Goal: Task Accomplishment & Management: Use online tool/utility

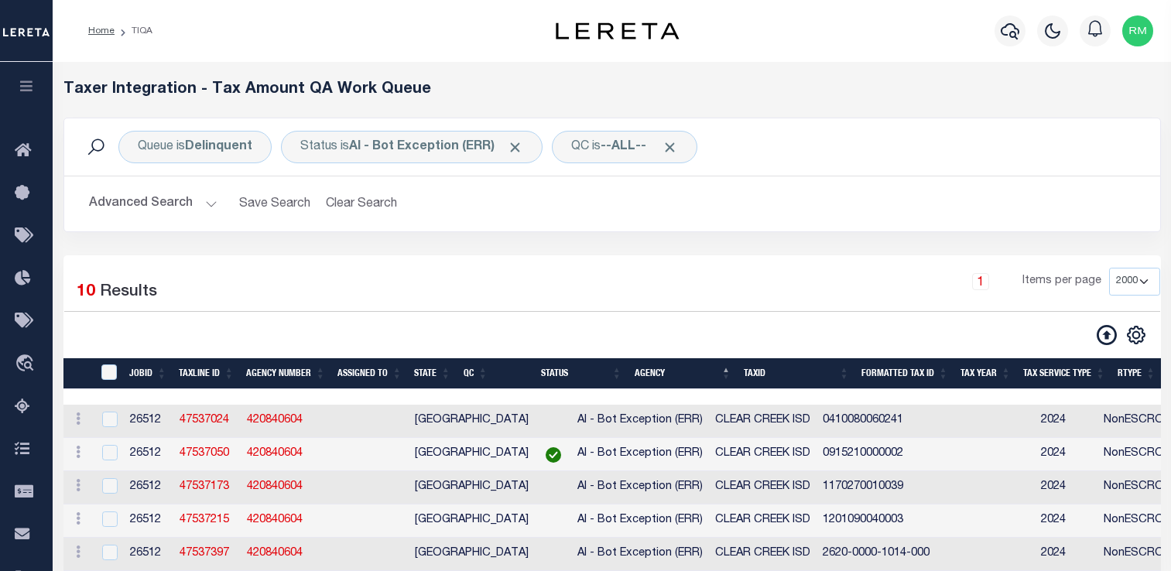
select select "2000"
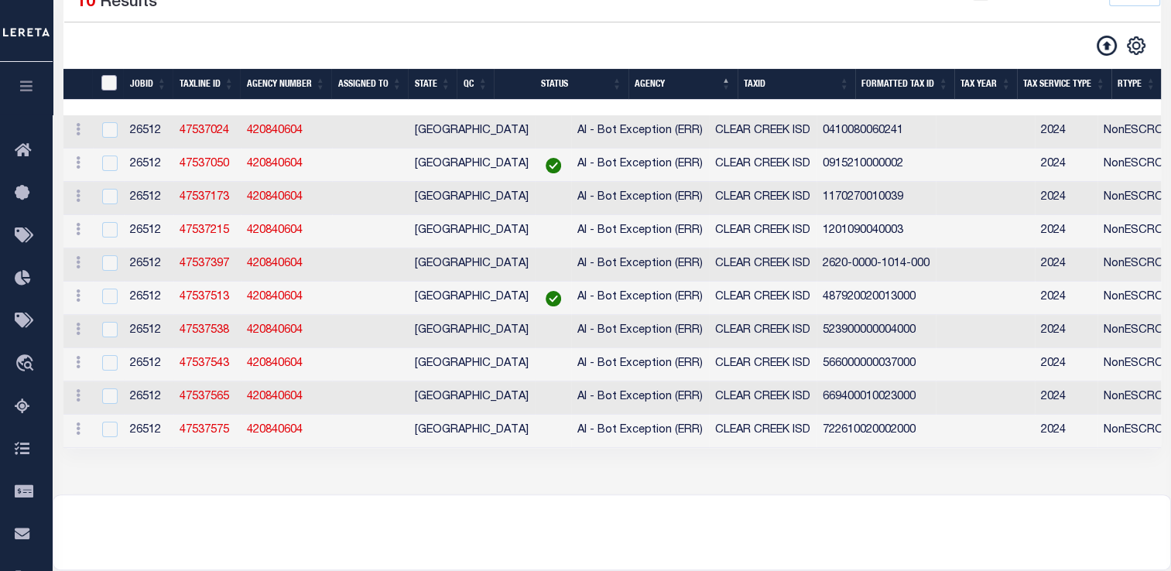
click at [107, 82] on input "TaxID" at bounding box center [108, 82] width 15 height 15
checkbox input "true"
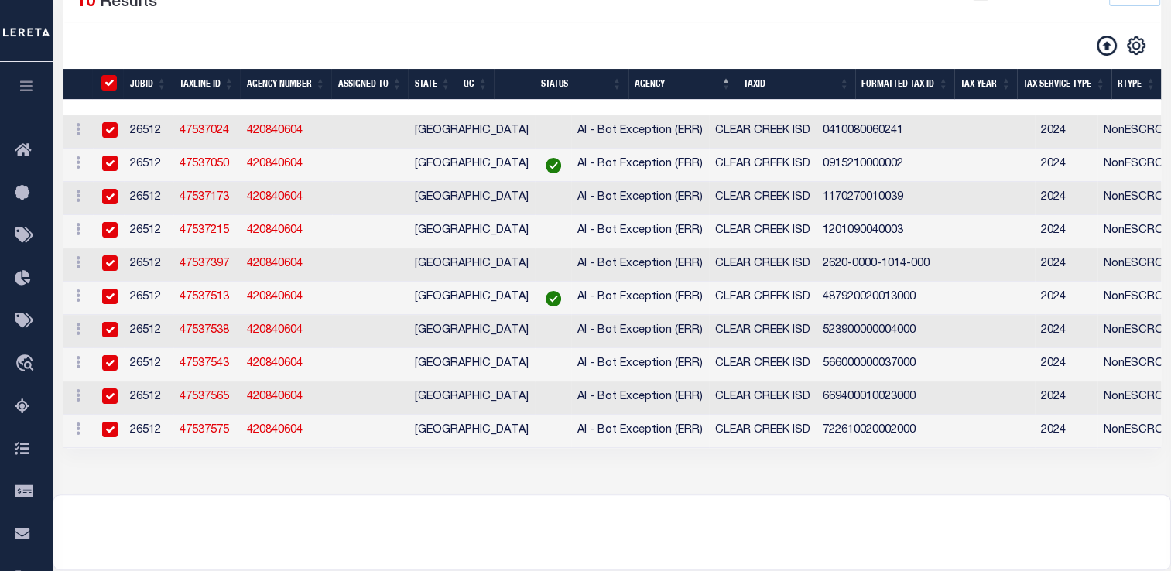
checkbox input "true"
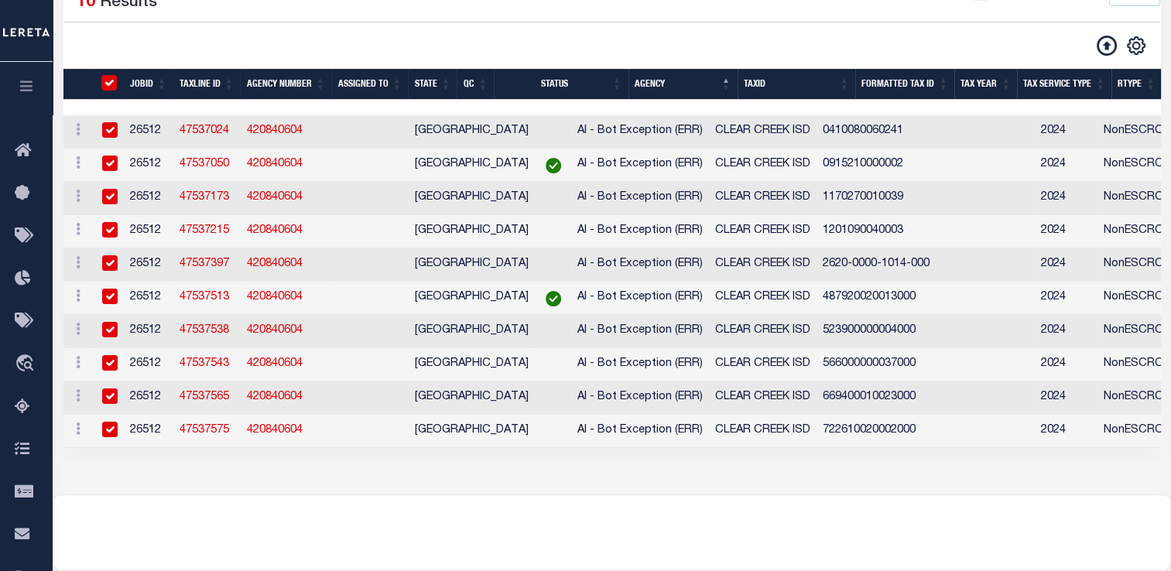
checkbox input "true"
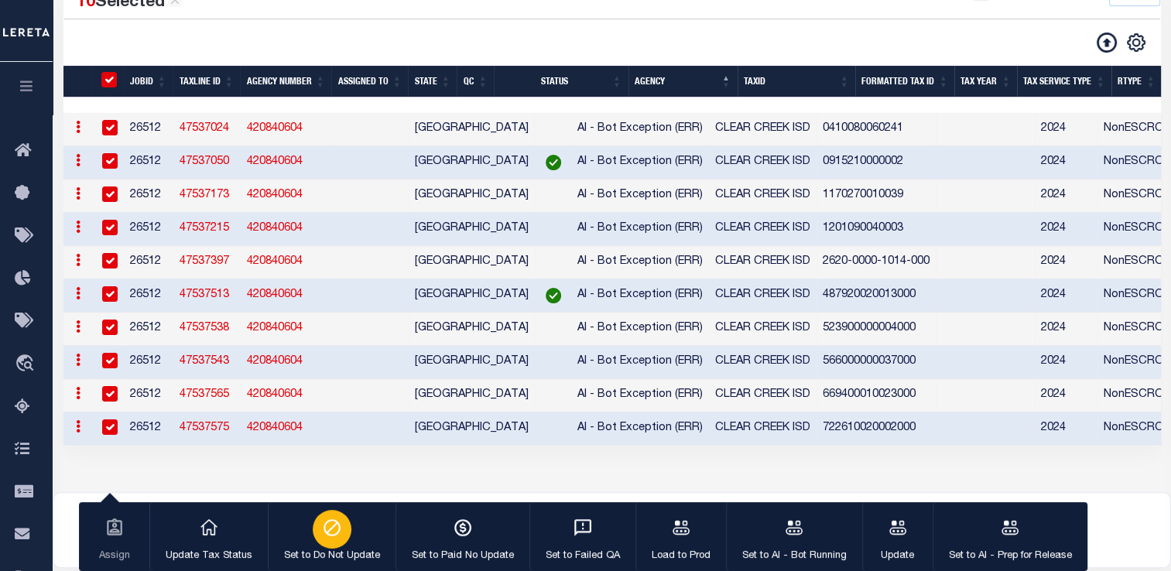
click at [332, 518] on icon "button" at bounding box center [332, 528] width 20 height 20
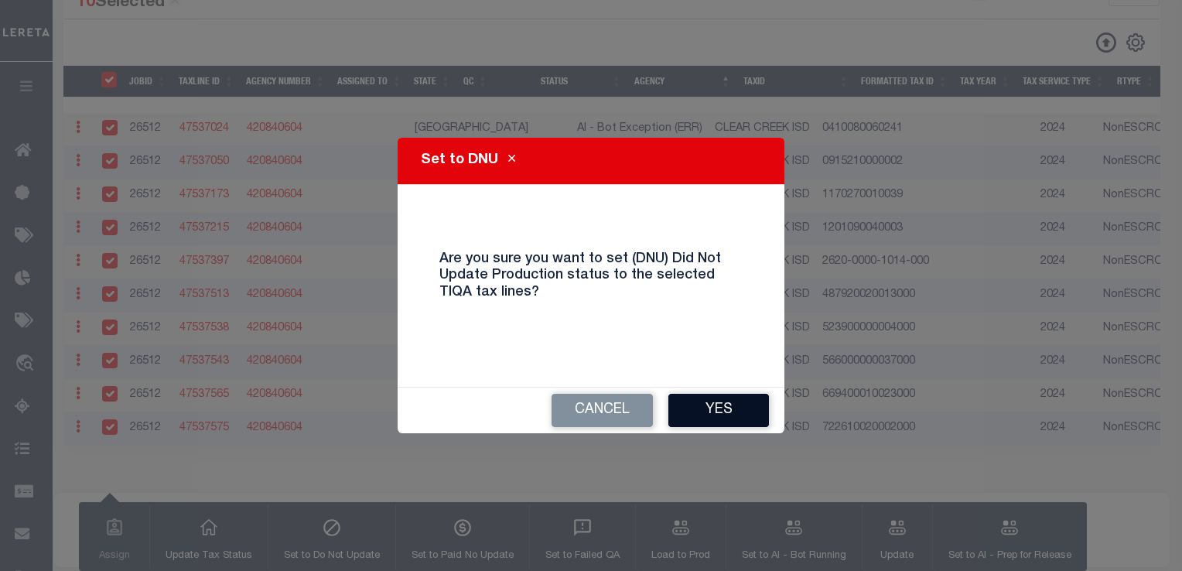
click at [715, 412] on button "Yes" at bounding box center [718, 410] width 101 height 33
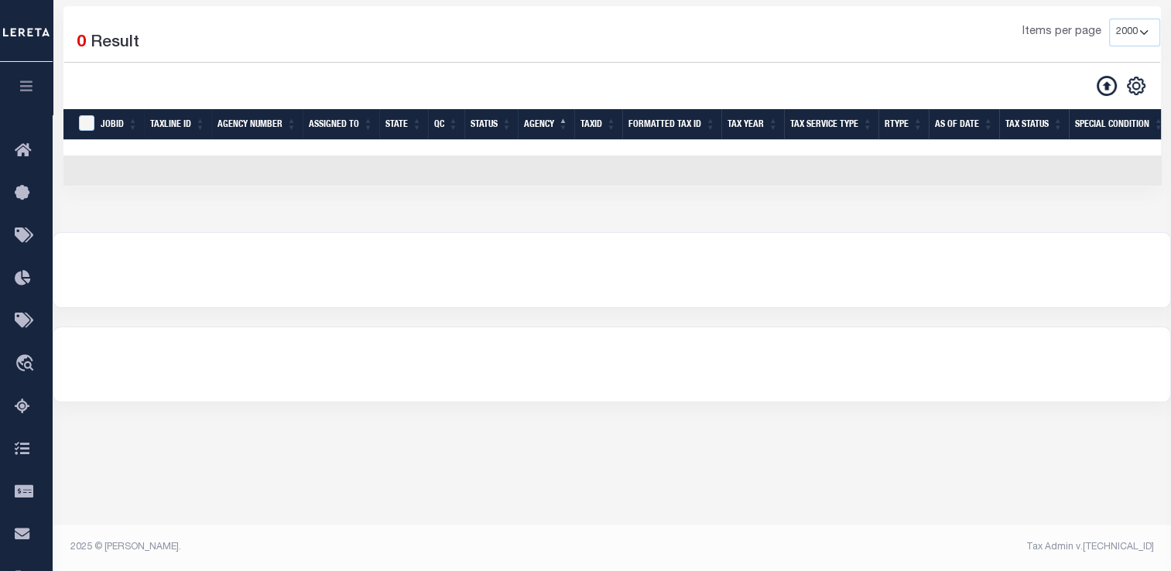
scroll to position [248, 0]
